Goal: Feedback & Contribution: Leave review/rating

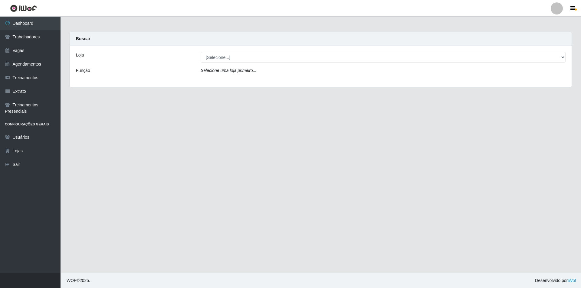
click at [200, 52] on select "[Selecione...] Pizza Nostra" at bounding box center [382, 57] width 365 height 11
click at [236, 57] on select "[Selecione...] Pizza Nostra" at bounding box center [382, 57] width 365 height 11
select select "337"
click at [200, 52] on select "[Selecione...] Pizza Nostra" at bounding box center [382, 57] width 365 height 11
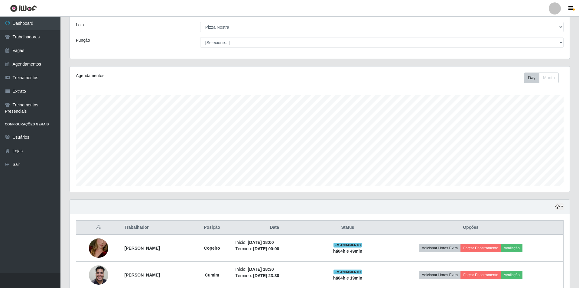
scroll to position [60, 0]
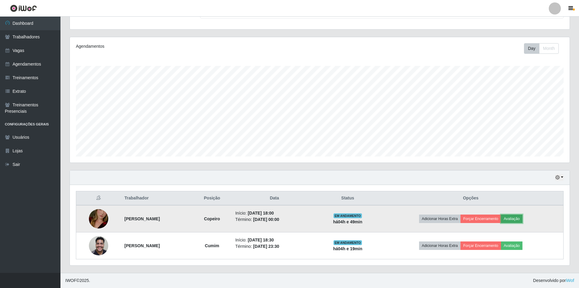
click at [516, 220] on button "Avaliação" at bounding box center [511, 219] width 21 height 8
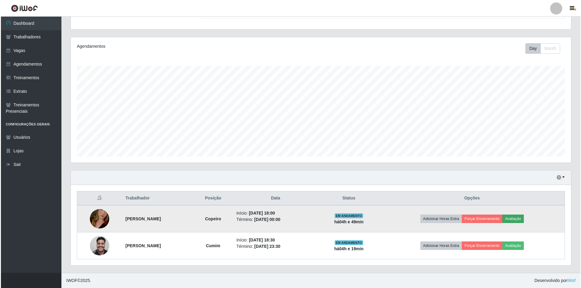
scroll to position [125, 497]
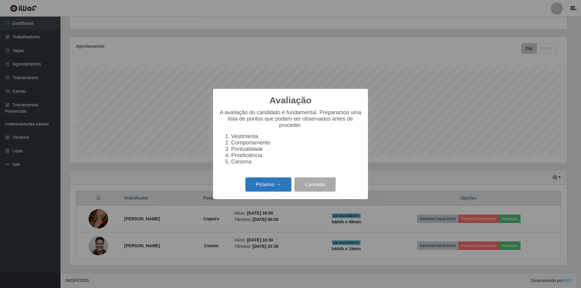
click at [282, 191] on button "Próximo →" at bounding box center [268, 185] width 46 height 14
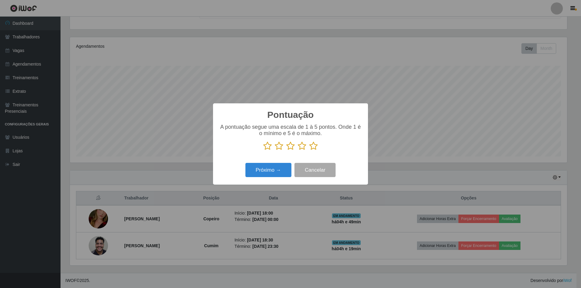
scroll to position [302270, 301898]
click at [309, 147] on icon at bounding box center [313, 146] width 8 height 9
click at [309, 151] on input "radio" at bounding box center [309, 151] width 0 height 0
click at [269, 170] on button "Próximo →" at bounding box center [268, 170] width 46 height 14
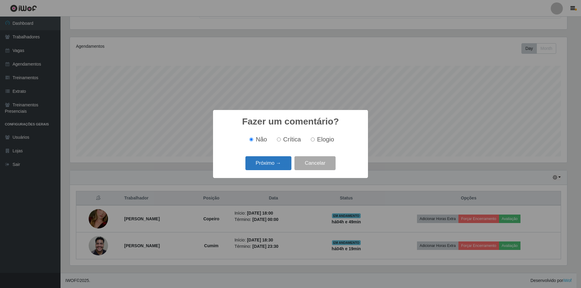
click at [277, 165] on button "Próximo →" at bounding box center [268, 163] width 46 height 14
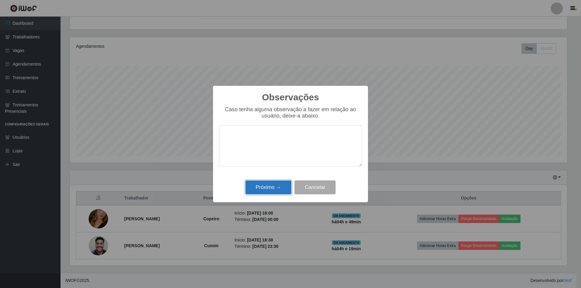
click at [275, 186] on button "Próximo →" at bounding box center [268, 188] width 46 height 14
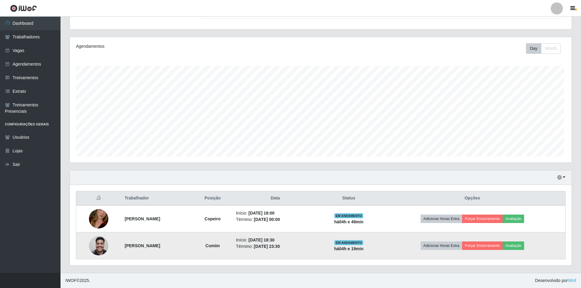
scroll to position [125, 500]
click at [523, 249] on button "Avaliação" at bounding box center [511, 246] width 21 height 8
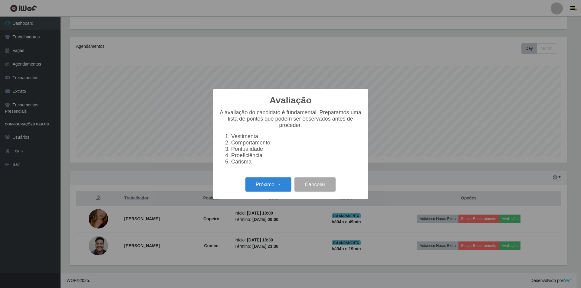
scroll to position [125, 497]
click at [275, 186] on button "Próximo →" at bounding box center [268, 185] width 46 height 14
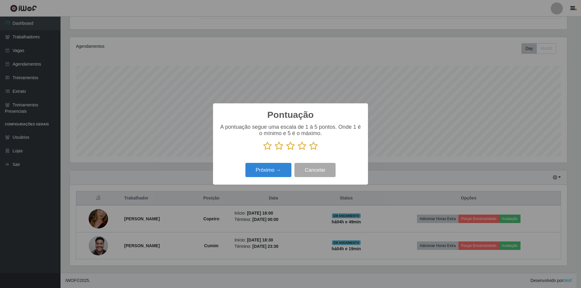
click at [313, 148] on icon at bounding box center [313, 146] width 8 height 9
click at [309, 151] on input "radio" at bounding box center [309, 151] width 0 height 0
click at [258, 174] on button "Próximo →" at bounding box center [268, 170] width 46 height 14
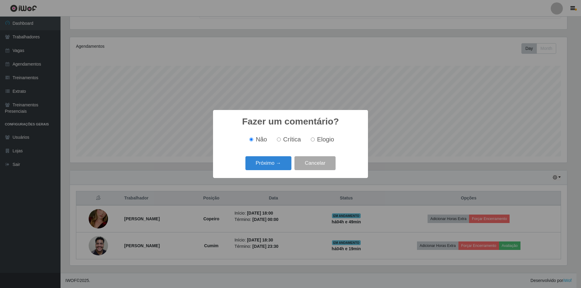
click at [262, 171] on div "Próximo → Cancelar" at bounding box center [290, 163] width 143 height 17
click at [275, 166] on button "Próximo →" at bounding box center [268, 163] width 46 height 14
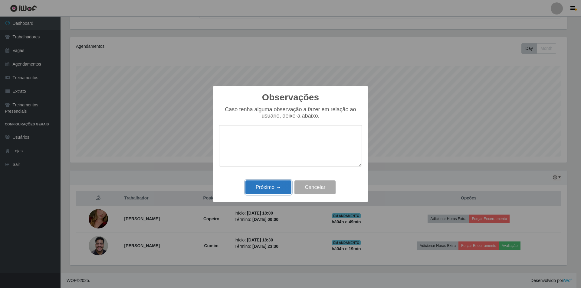
click at [272, 190] on button "Próximo →" at bounding box center [268, 188] width 46 height 14
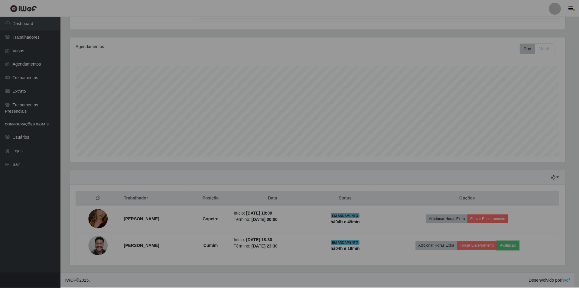
scroll to position [125, 500]
